Goal: Transaction & Acquisition: Subscribe to service/newsletter

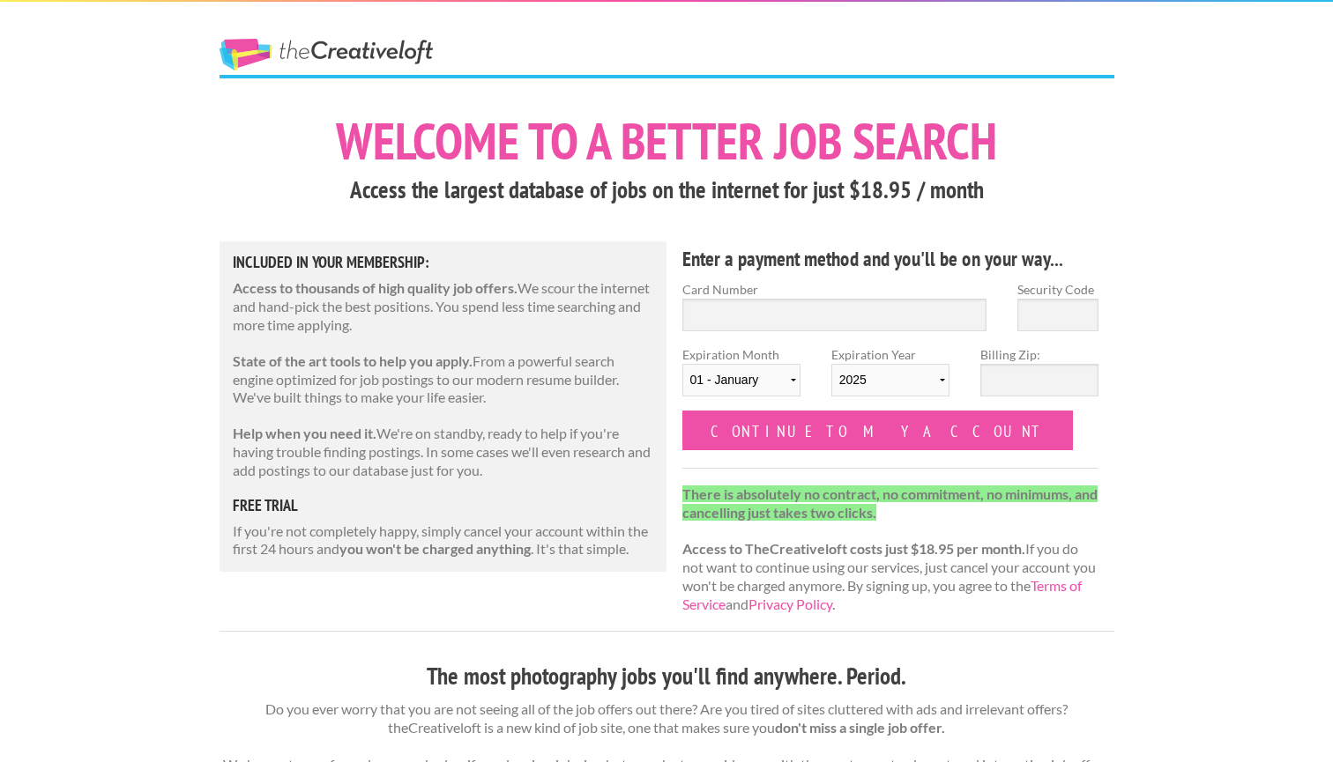
click at [550, 532] on p "If you're not completely happy, simply cancel your account within the first 24 …" at bounding box center [443, 541] width 421 height 37
